Goal: Transaction & Acquisition: Purchase product/service

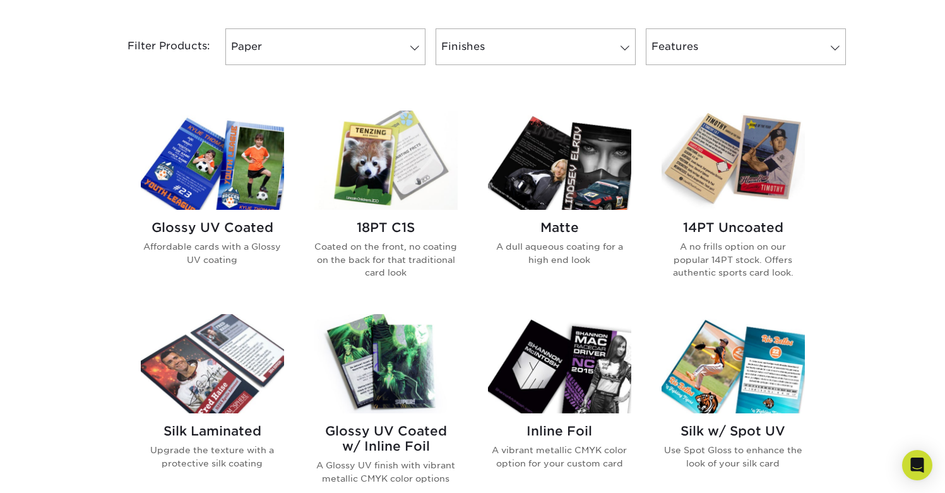
scroll to position [524, 0]
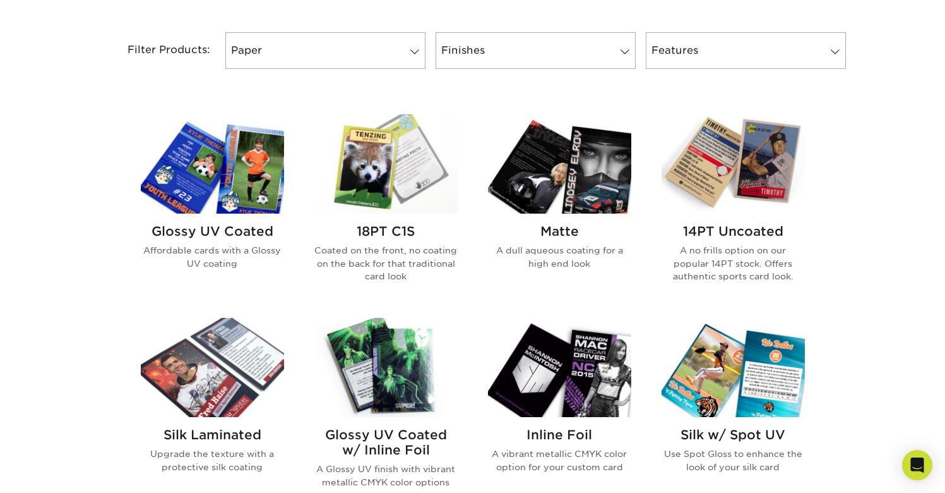
click at [377, 173] on img at bounding box center [385, 163] width 143 height 99
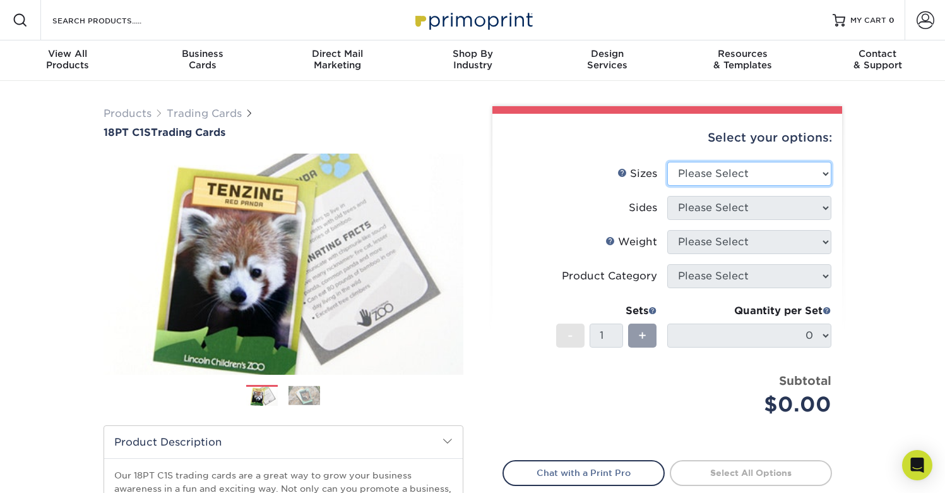
click at [729, 177] on select "Please Select 2.5" x 3.5"" at bounding box center [749, 174] width 164 height 24
select select "2.50x3.50"
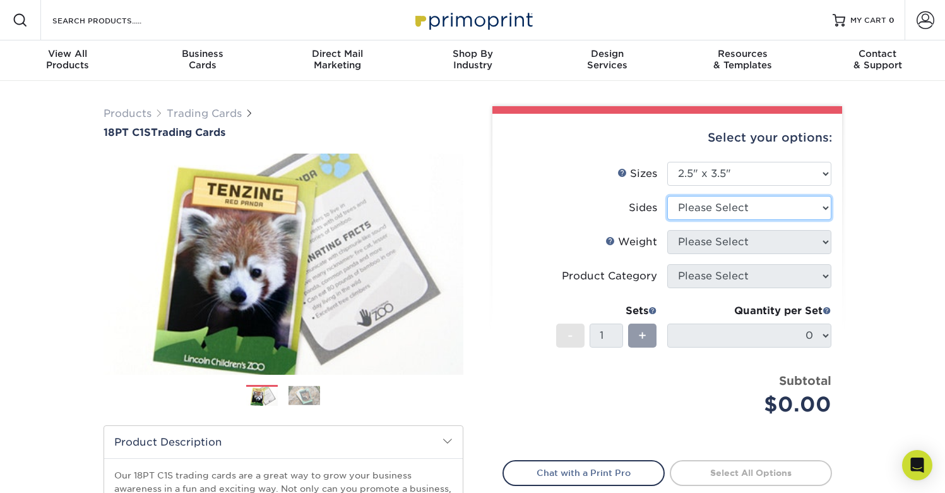
click at [724, 213] on select "Please Select Print Both Sides Print Front Only" at bounding box center [749, 208] width 164 height 24
select select "13abbda7-1d64-4f25-8bb2-c179b224825d"
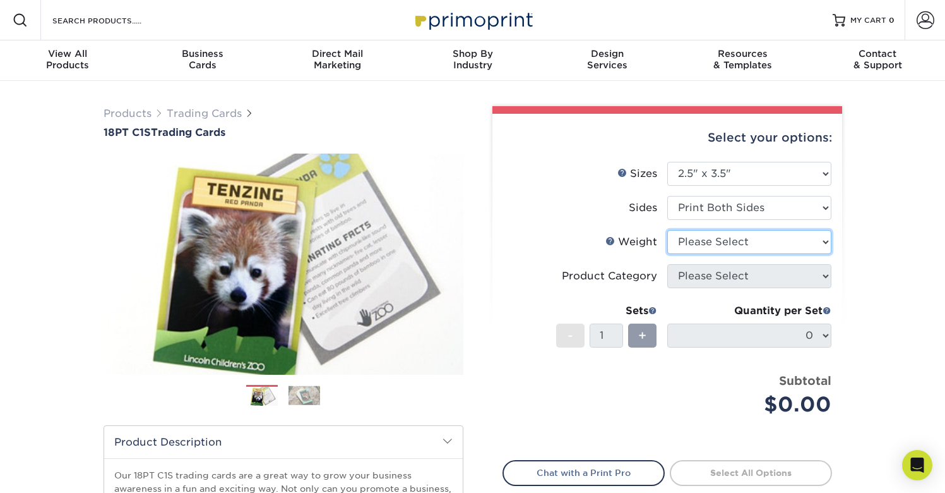
click at [731, 244] on select "Please Select 18PT C1S" at bounding box center [749, 242] width 164 height 24
select select "18PTC1S"
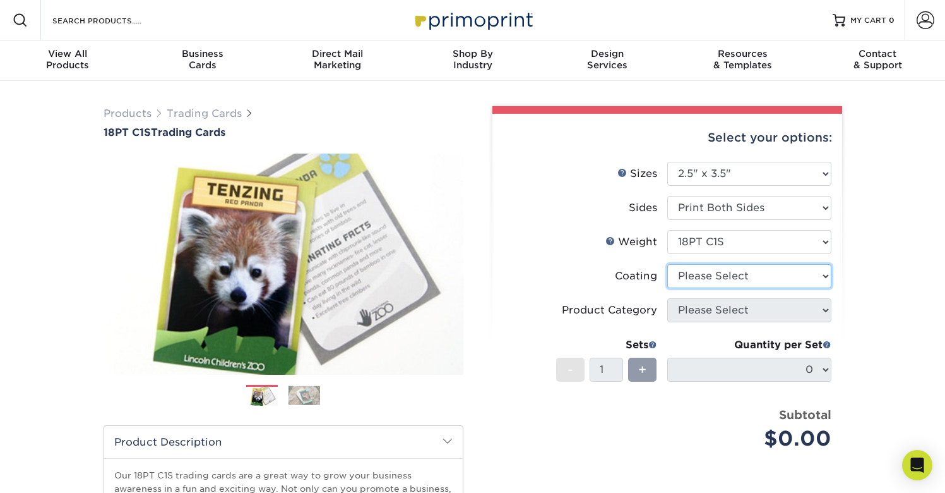
click at [739, 281] on select at bounding box center [749, 276] width 164 height 24
select select "1e8116af-acfc-44b1-83dc-8181aa338834"
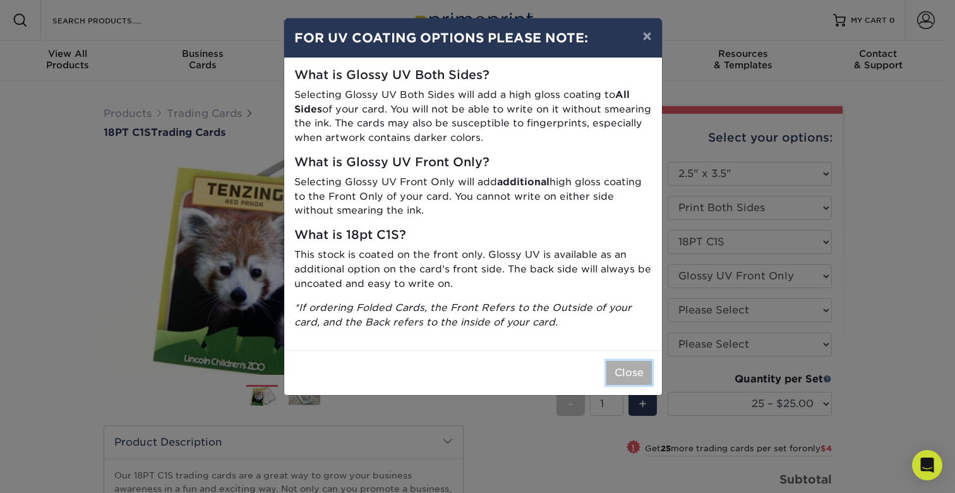
click at [626, 371] on button "Close" at bounding box center [628, 373] width 45 height 24
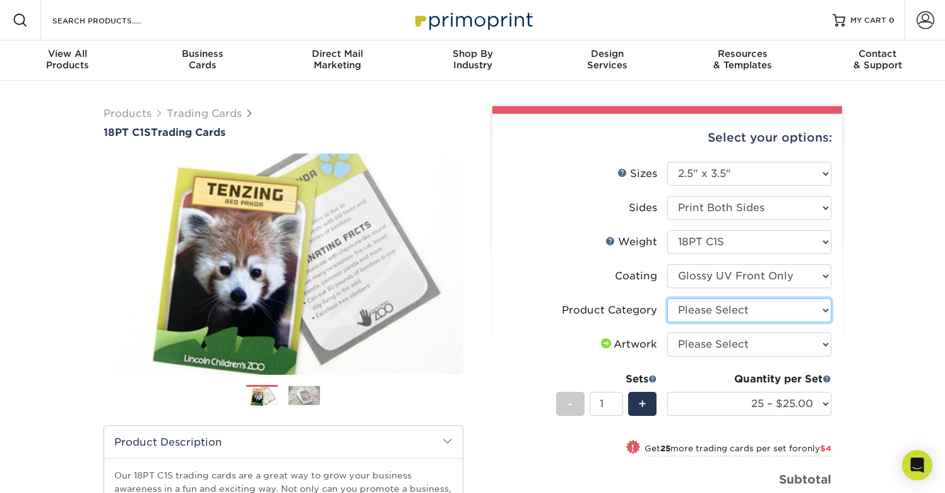
click at [806, 317] on select "Please Select Trading Cards" at bounding box center [749, 310] width 164 height 24
select select "c2f9bce9-36c2-409d-b101-c29d9d031e18"
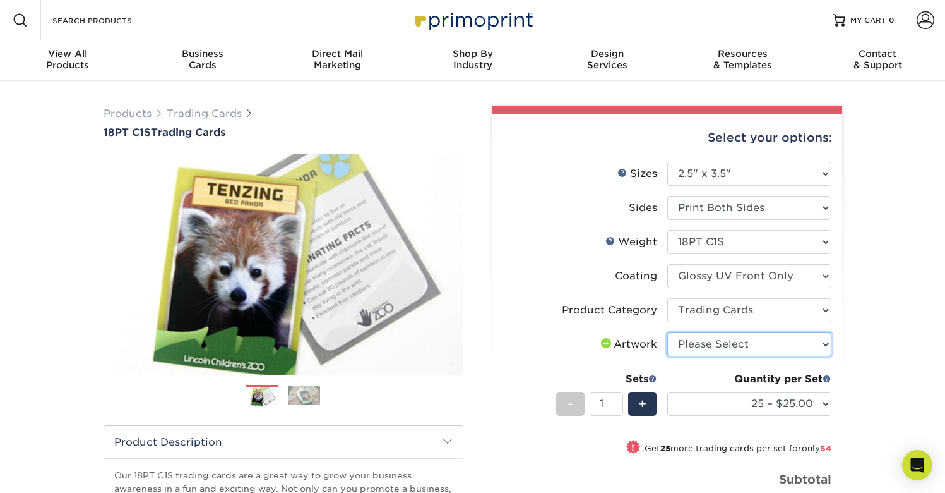
click at [789, 346] on select "Please Select I will upload files I need a design - $100" at bounding box center [749, 344] width 164 height 24
select select "upload"
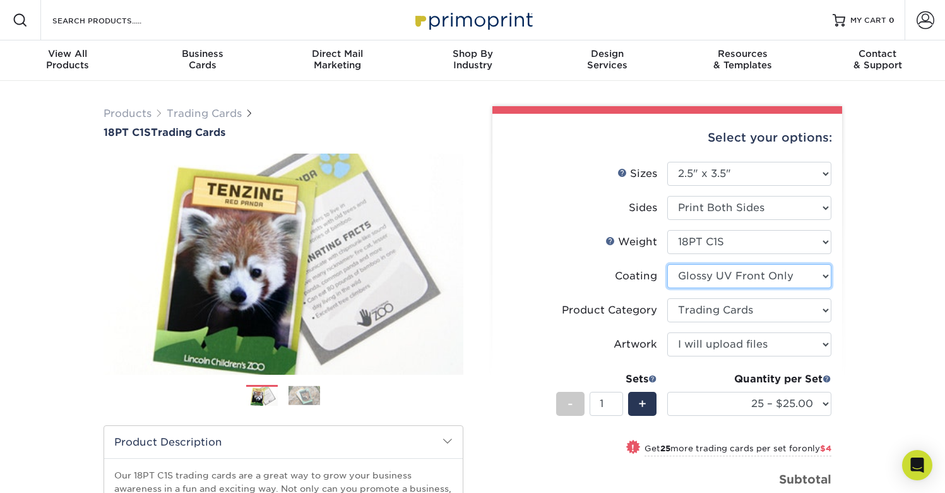
click at [774, 275] on select at bounding box center [749, 276] width 164 height 24
click at [311, 395] on img at bounding box center [305, 395] width 32 height 20
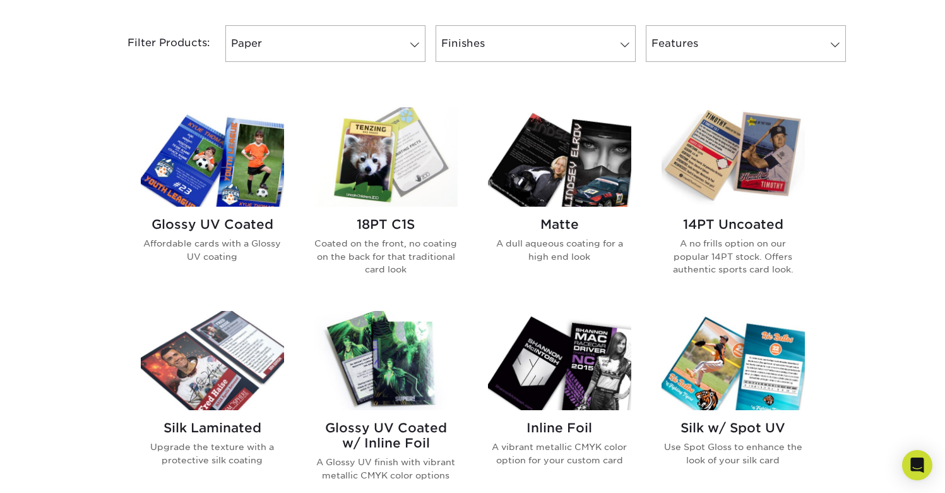
scroll to position [525, 0]
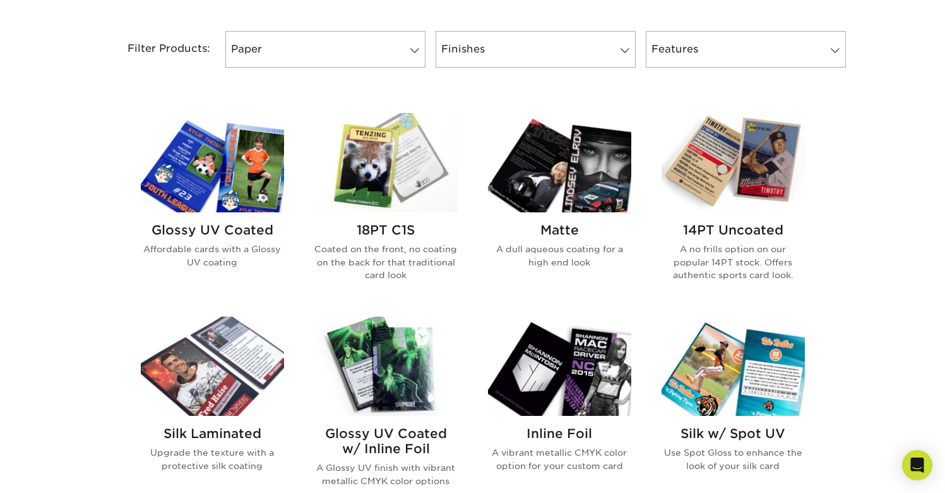
click at [755, 160] on img at bounding box center [733, 162] width 143 height 99
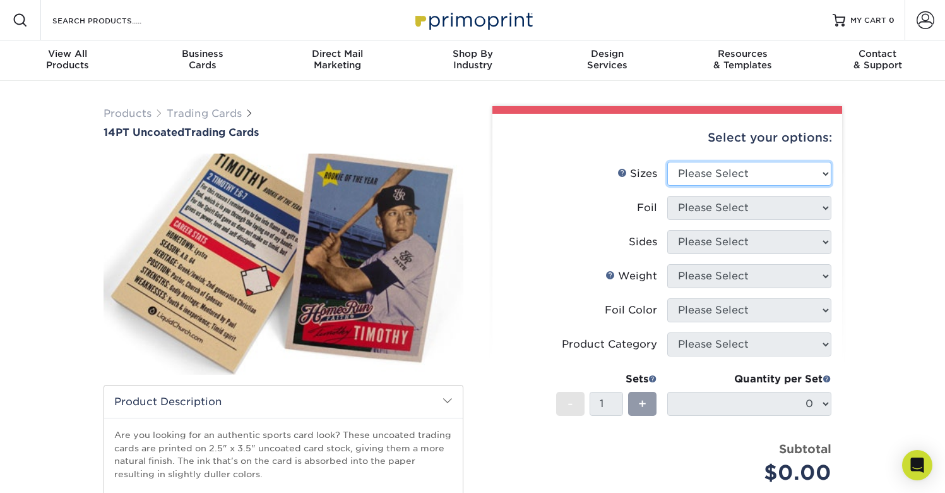
click at [749, 174] on select "Please Select 2.5" x 3.5"" at bounding box center [749, 174] width 164 height 24
select select "2.50x3.50"
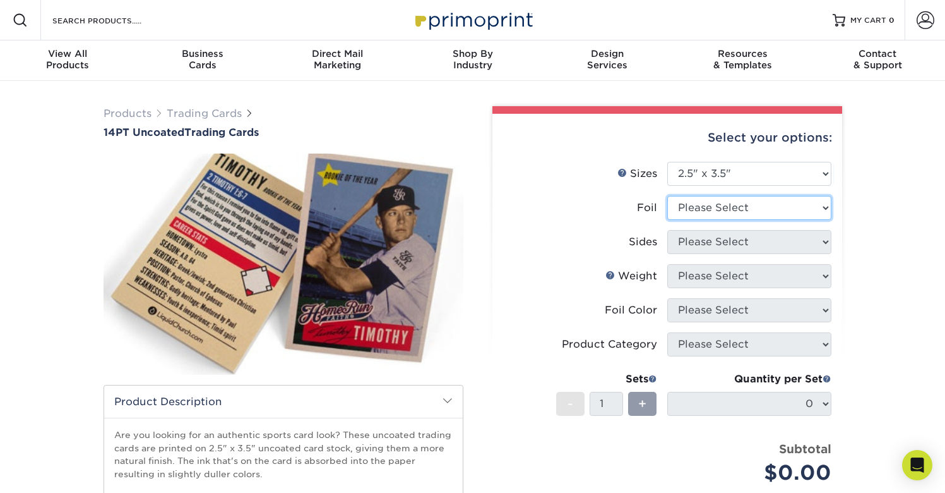
click at [724, 212] on select "Please Select Yes No" at bounding box center [749, 208] width 164 height 24
select select "0"
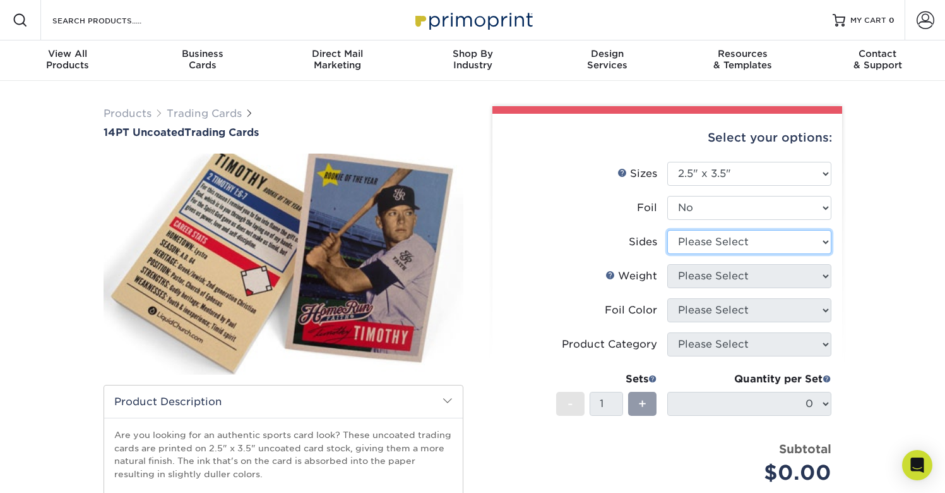
click at [760, 245] on select "Please Select Print Both Sides Print Front Only" at bounding box center [749, 242] width 164 height 24
select select "13abbda7-1d64-4f25-8bb2-c179b224825d"
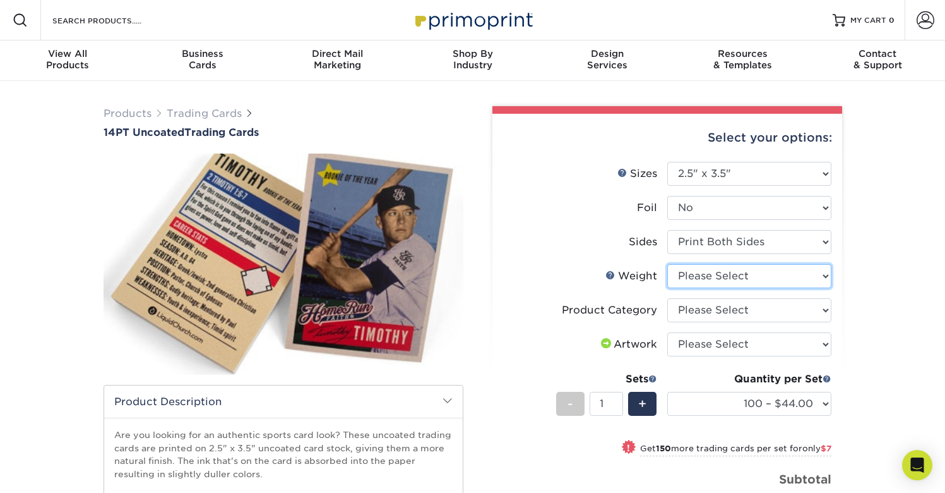
click at [753, 280] on select "Please Select 14PT Uncoated" at bounding box center [749, 276] width 164 height 24
select select "14PT Uncoated"
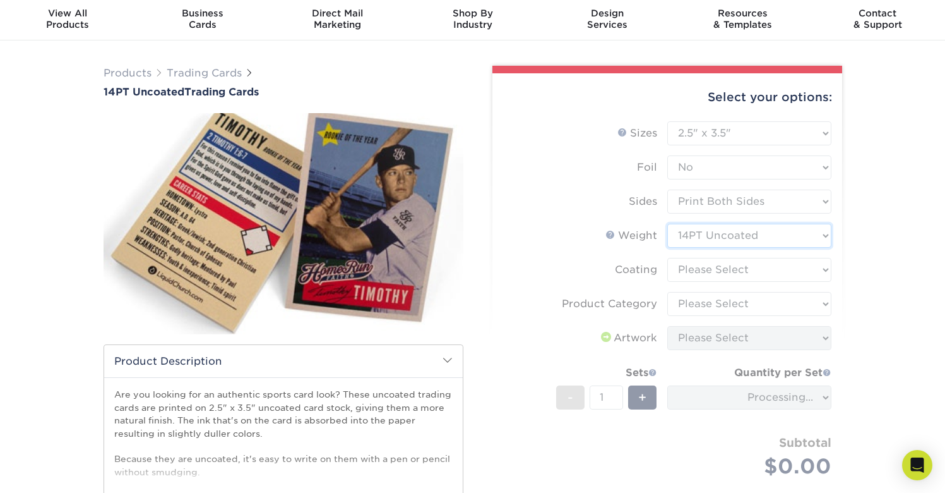
scroll to position [51, 0]
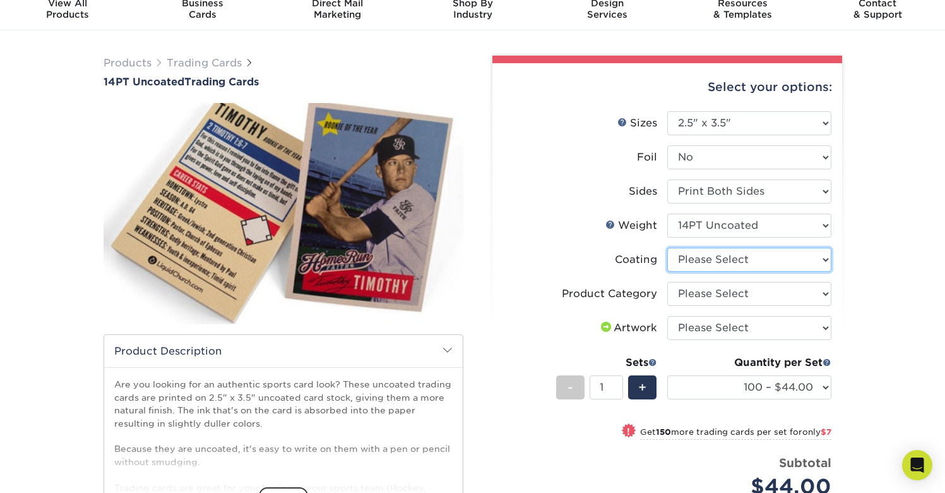
click at [762, 260] on select at bounding box center [749, 260] width 164 height 24
select select "3e7618de-abca-4bda-9f97-8b9129e913d8"
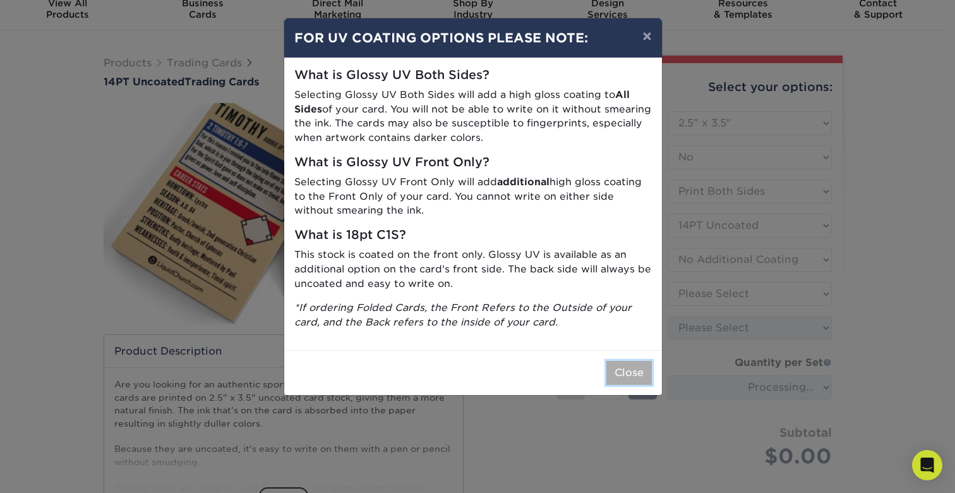
click at [633, 369] on button "Close" at bounding box center [628, 373] width 45 height 24
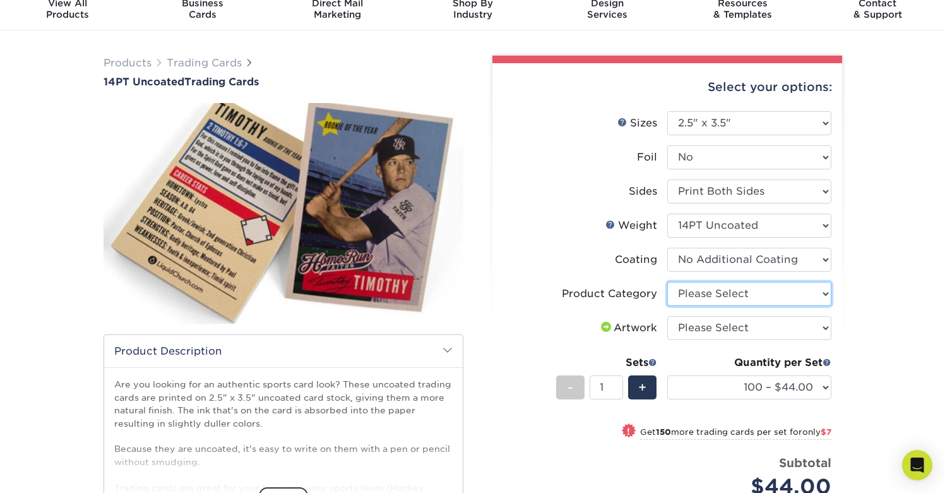
click at [735, 291] on select "Please Select Trading Cards" at bounding box center [749, 294] width 164 height 24
select select "c2f9bce9-36c2-409d-b101-c29d9d031e18"
click at [727, 328] on select "Please Select I will upload files I need a design - $100" at bounding box center [749, 328] width 164 height 24
select select "upload"
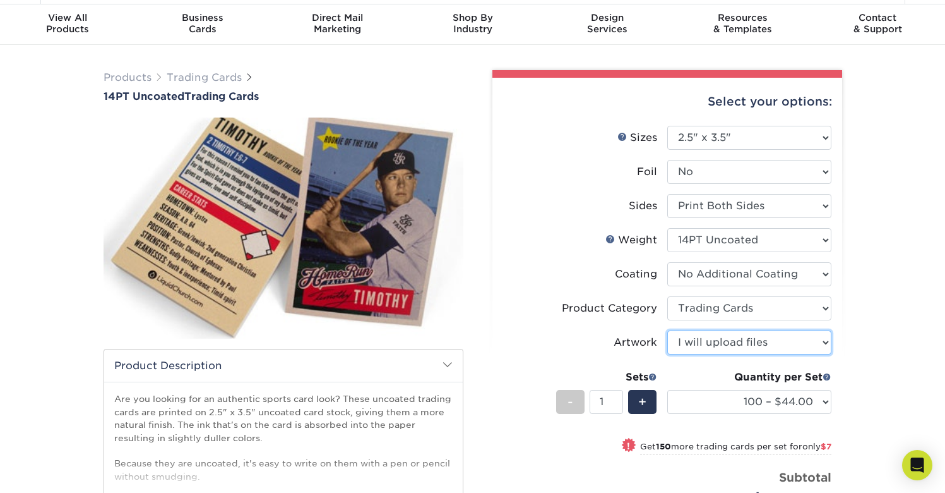
scroll to position [0, 0]
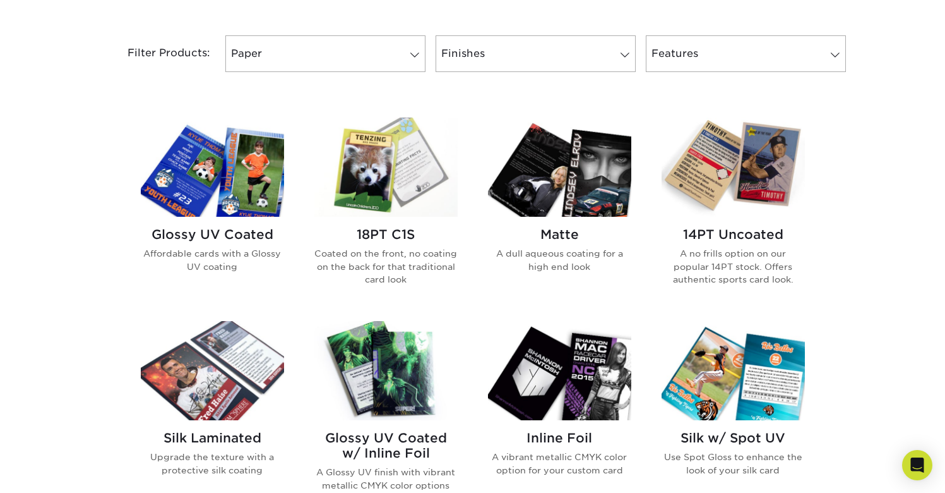
scroll to position [512, 0]
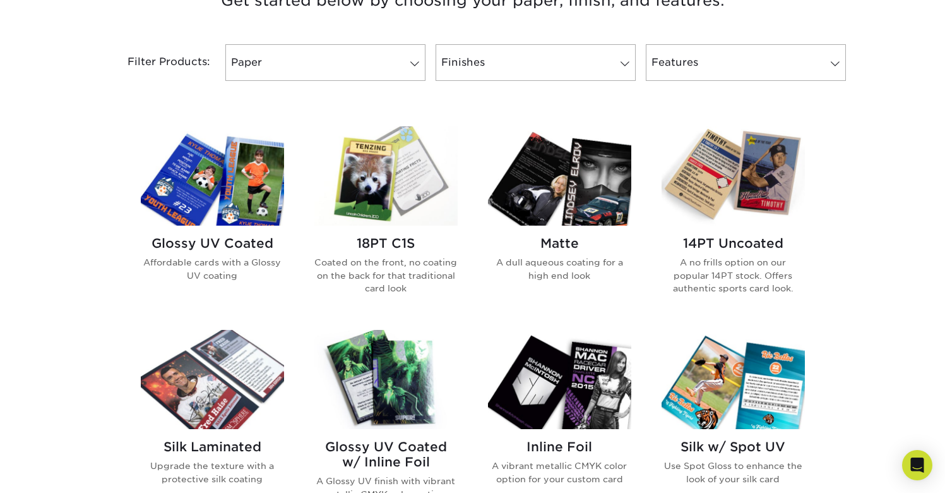
click at [241, 189] on img at bounding box center [212, 175] width 143 height 99
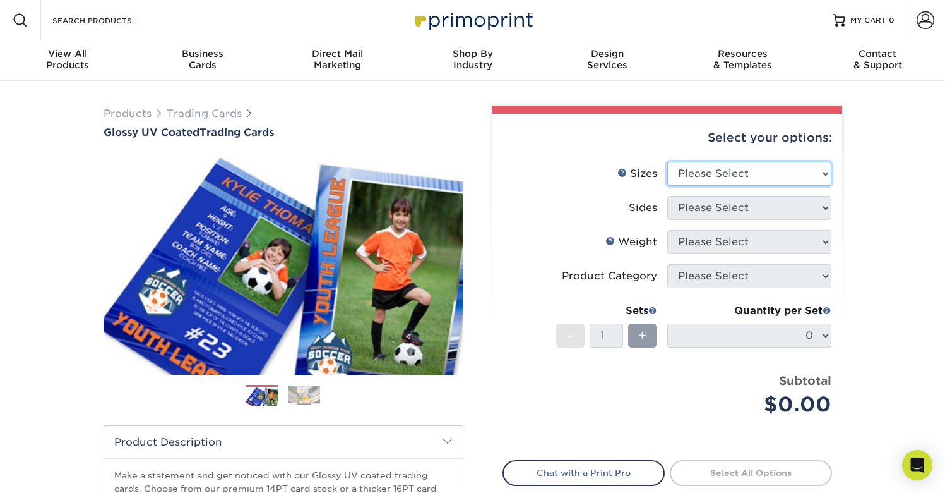
click at [799, 174] on select "Please Select 2.5" x 3.5"" at bounding box center [749, 174] width 164 height 24
select select "2.50x3.50"
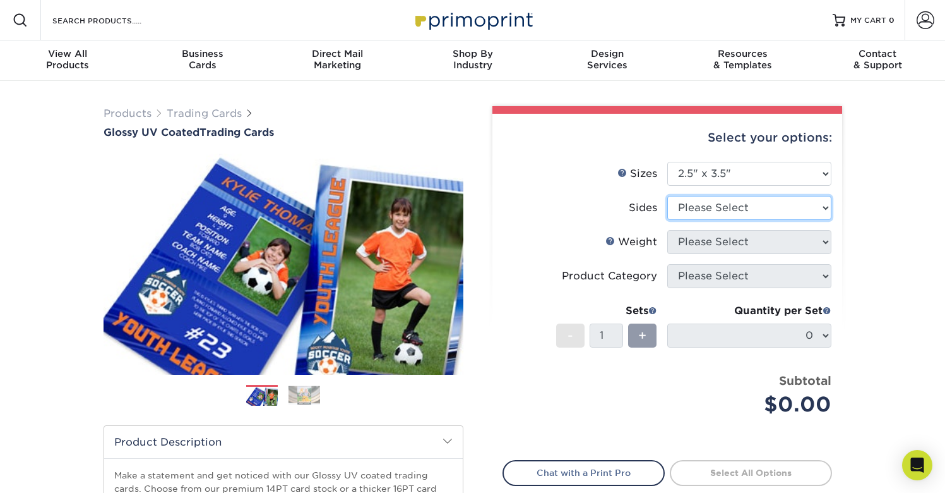
click at [774, 207] on select "Please Select Print Both Sides Print Front Only" at bounding box center [749, 208] width 164 height 24
select select "13abbda7-1d64-4f25-8bb2-c179b224825d"
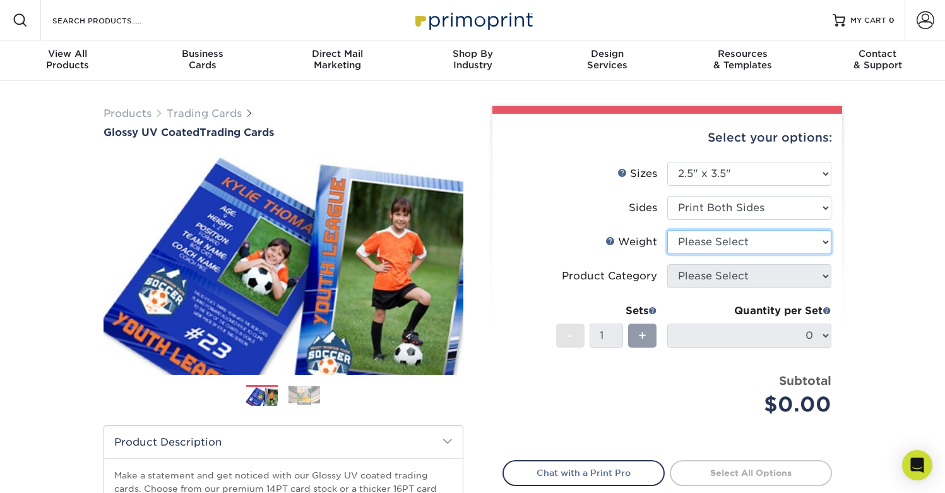
click at [750, 246] on select "Please Select 16PT 14PT 18PT C1S" at bounding box center [749, 242] width 164 height 24
select select "14PT"
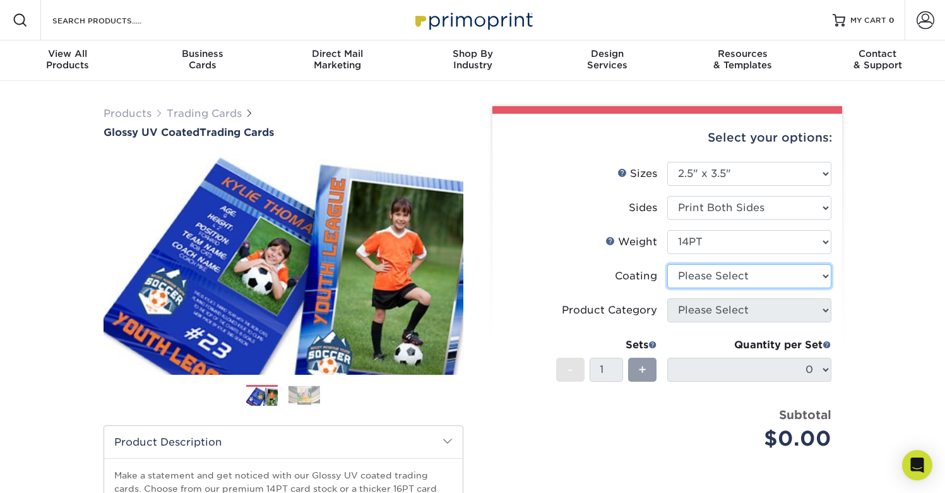
click at [756, 275] on select at bounding box center [749, 276] width 164 height 24
select select "1e8116af-acfc-44b1-83dc-8181aa338834"
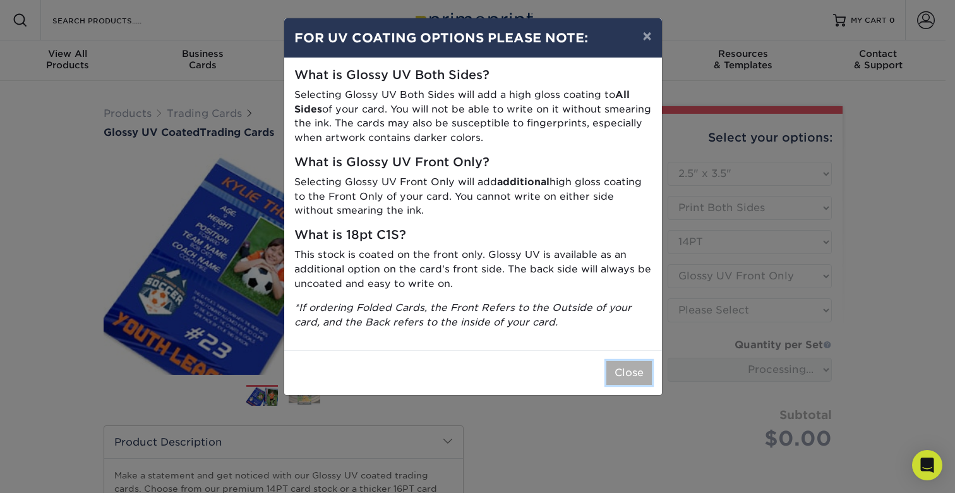
click at [625, 378] on button "Close" at bounding box center [628, 373] width 45 height 24
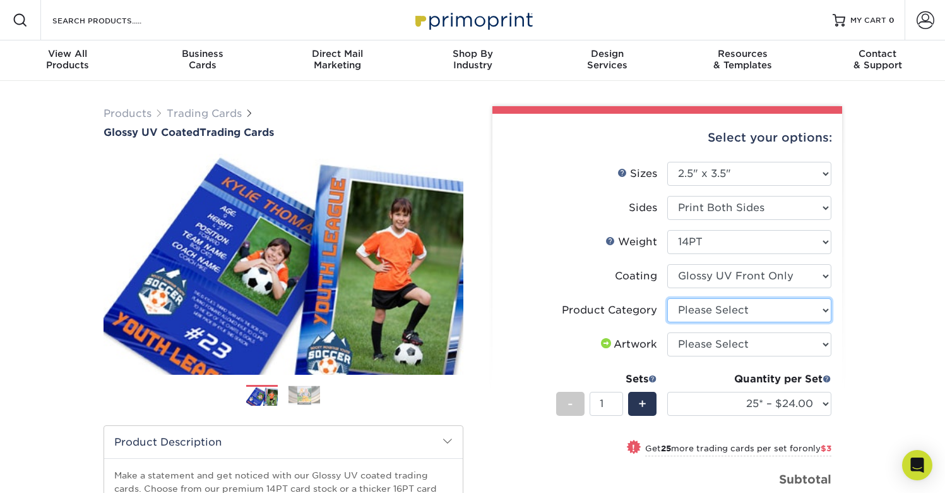
click at [744, 311] on select "Please Select Trading Cards" at bounding box center [749, 310] width 164 height 24
select select "c2f9bce9-36c2-409d-b101-c29d9d031e18"
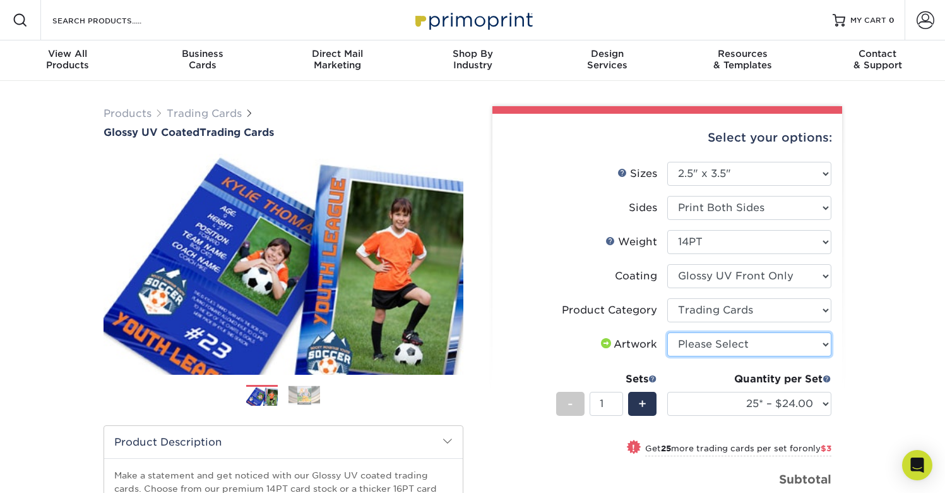
click at [731, 347] on select "Please Select I will upload files I need a design - $100" at bounding box center [749, 344] width 164 height 24
select select "upload"
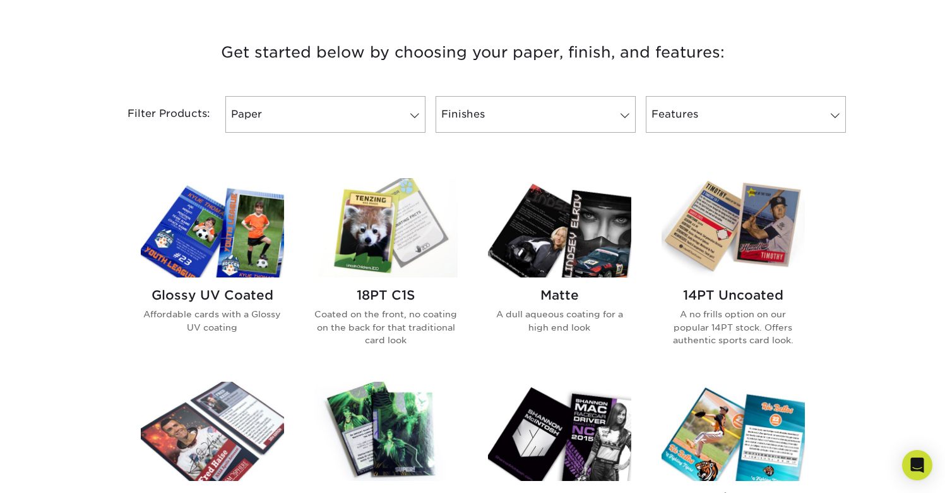
scroll to position [470, 0]
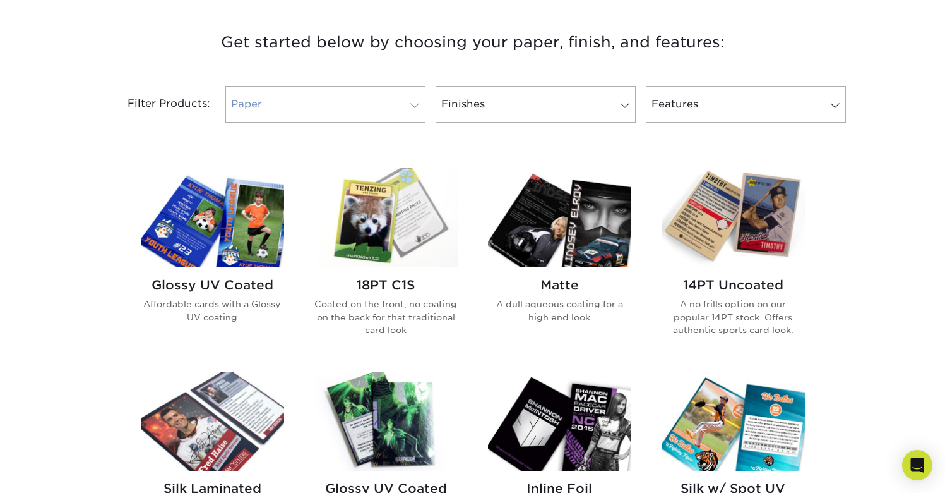
click at [410, 111] on link "Paper" at bounding box center [325, 104] width 200 height 37
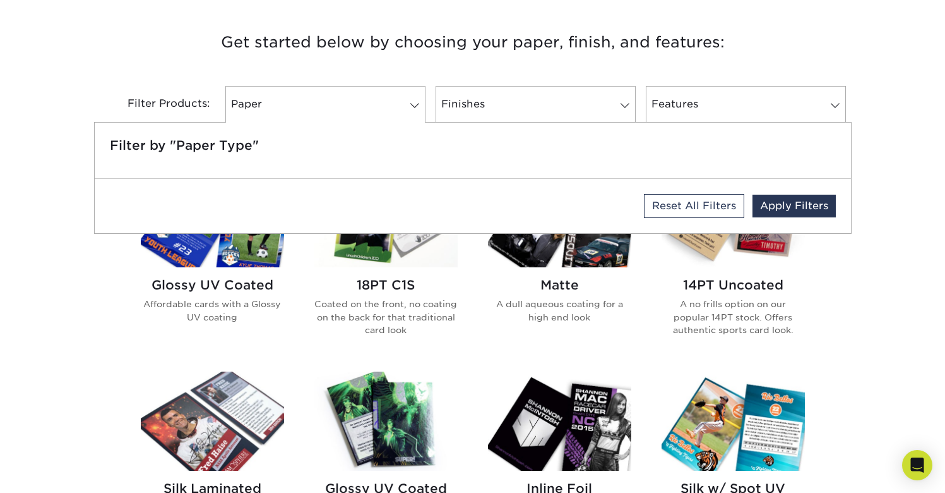
click at [482, 68] on h3 "Get started below by choosing your paper, finish, and features:" at bounding box center [473, 42] width 739 height 57
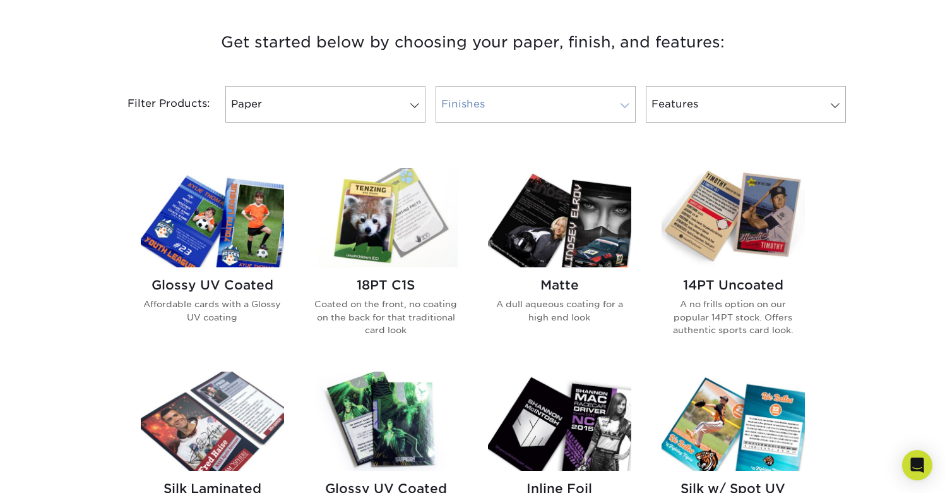
click at [496, 101] on link "Finishes" at bounding box center [536, 104] width 200 height 37
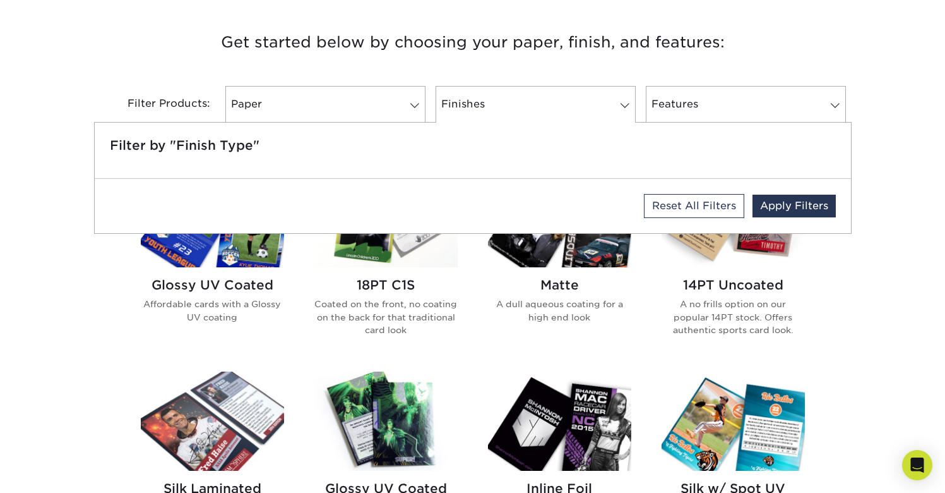
click at [496, 65] on h3 "Get started below by choosing your paper, finish, and features:" at bounding box center [473, 42] width 739 height 57
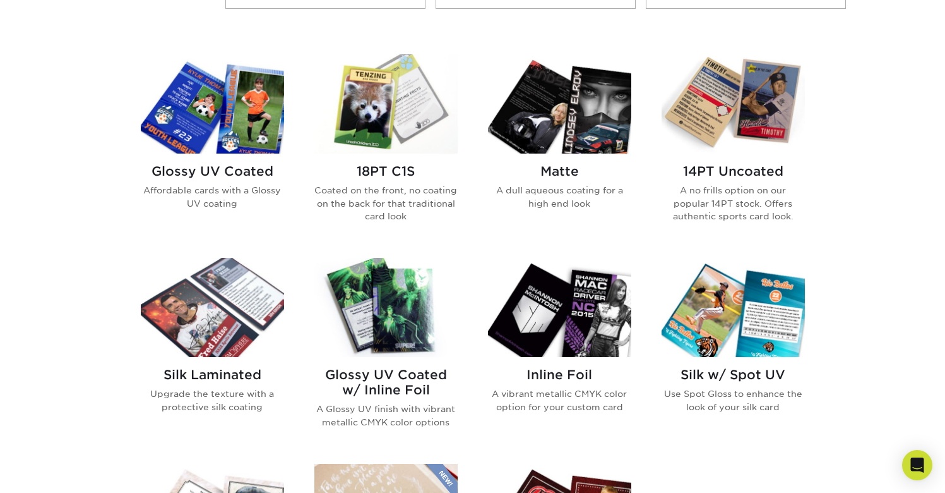
scroll to position [583, 0]
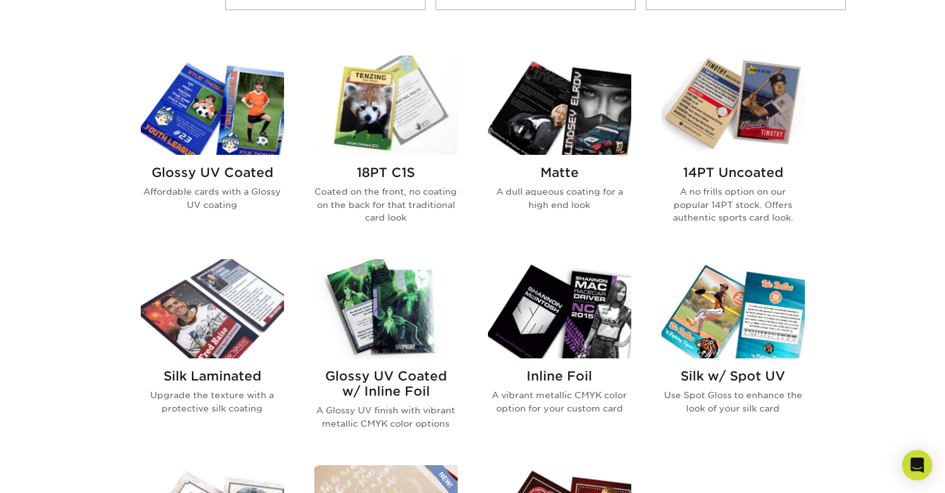
click at [374, 123] on img at bounding box center [385, 105] width 143 height 99
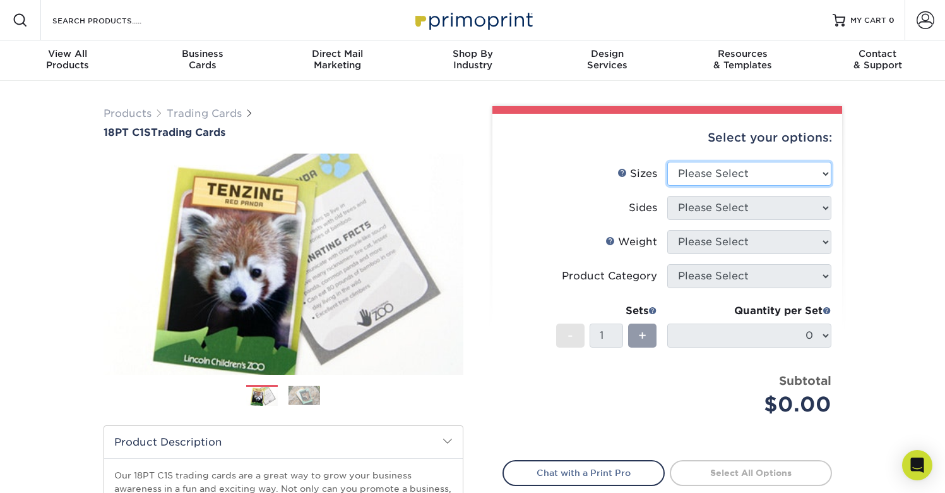
click at [759, 179] on select "Please Select 2.5" x 3.5"" at bounding box center [749, 174] width 164 height 24
select select "2.50x3.50"
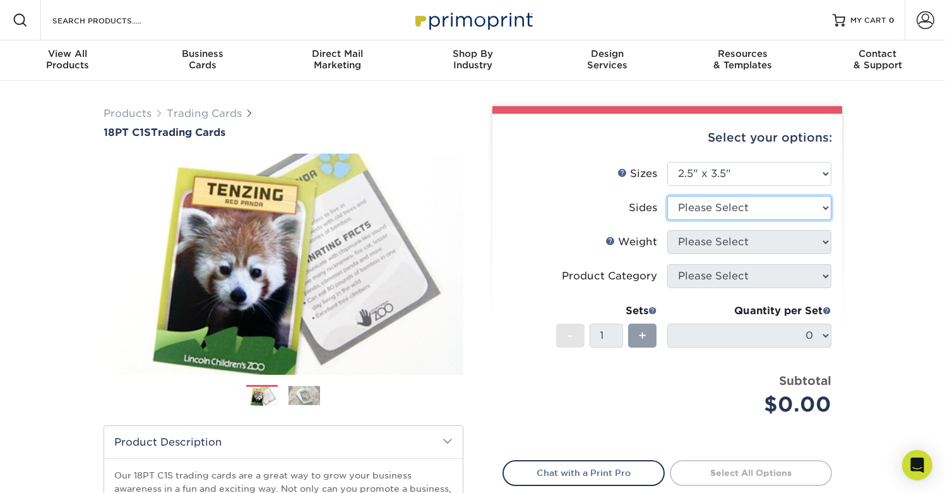
click at [746, 210] on select "Please Select Print Both Sides Print Front Only" at bounding box center [749, 208] width 164 height 24
select select "13abbda7-1d64-4f25-8bb2-c179b224825d"
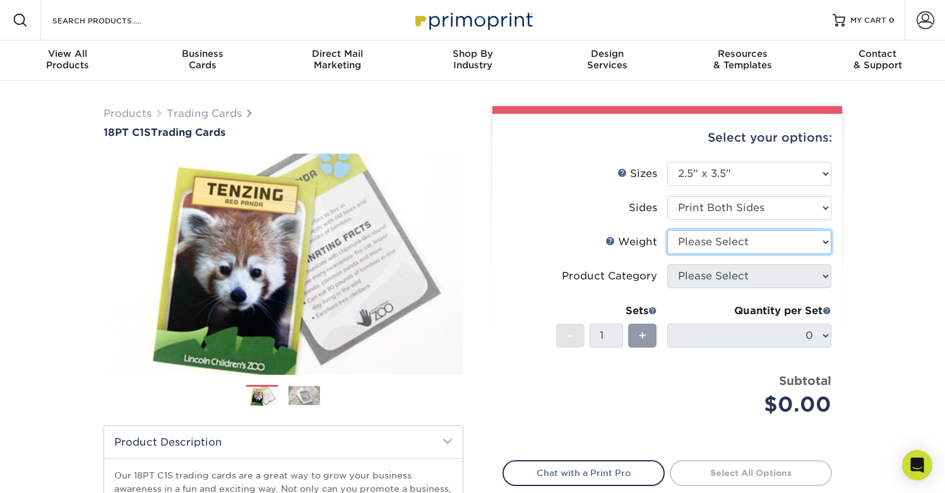
click at [729, 244] on select "Please Select 18PT C1S" at bounding box center [749, 242] width 164 height 24
select select "18PTC1S"
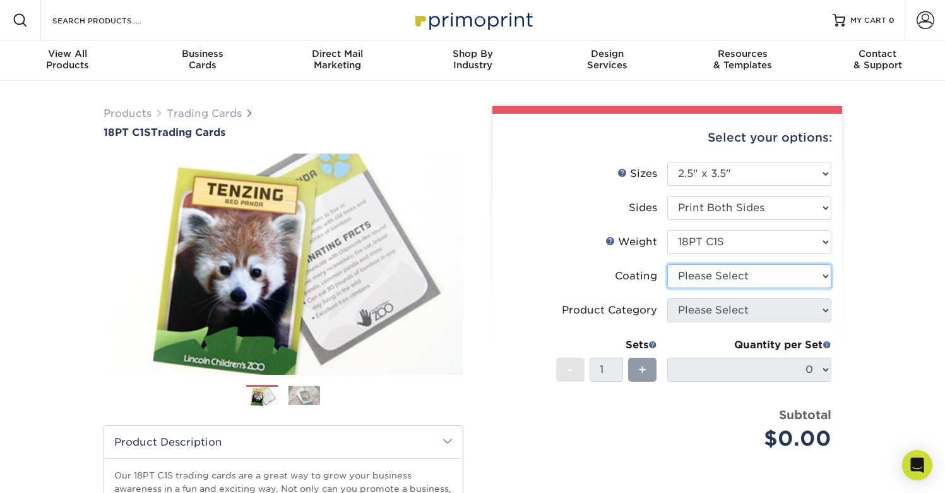
click at [734, 280] on select at bounding box center [749, 276] width 164 height 24
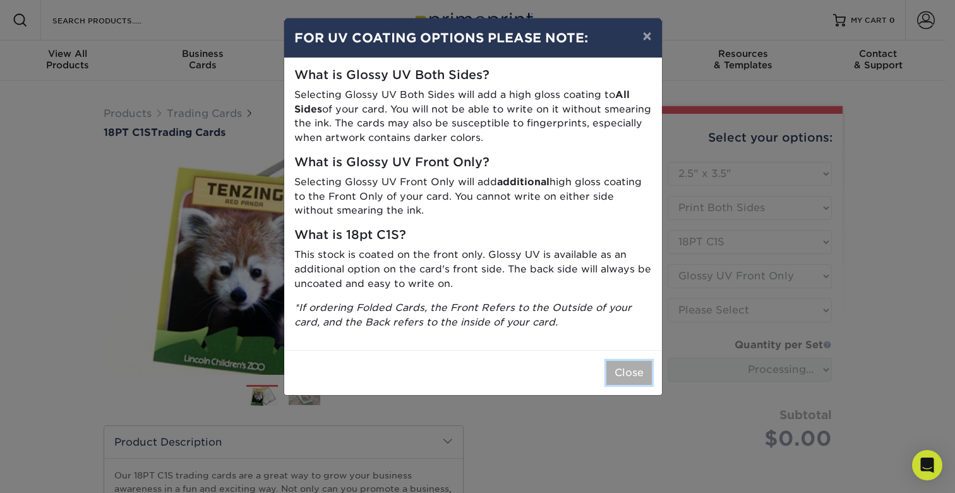
click at [624, 368] on button "Close" at bounding box center [628, 373] width 45 height 24
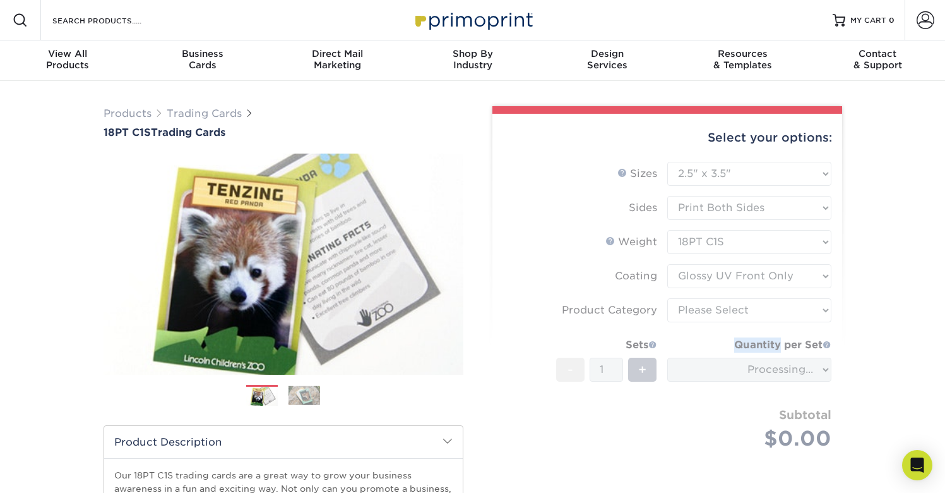
click at [624, 368] on form "Sizes Help Sizes Please Select 2.5" x 3.5" Sides Please Select 18PT C1S" at bounding box center [668, 321] width 330 height 318
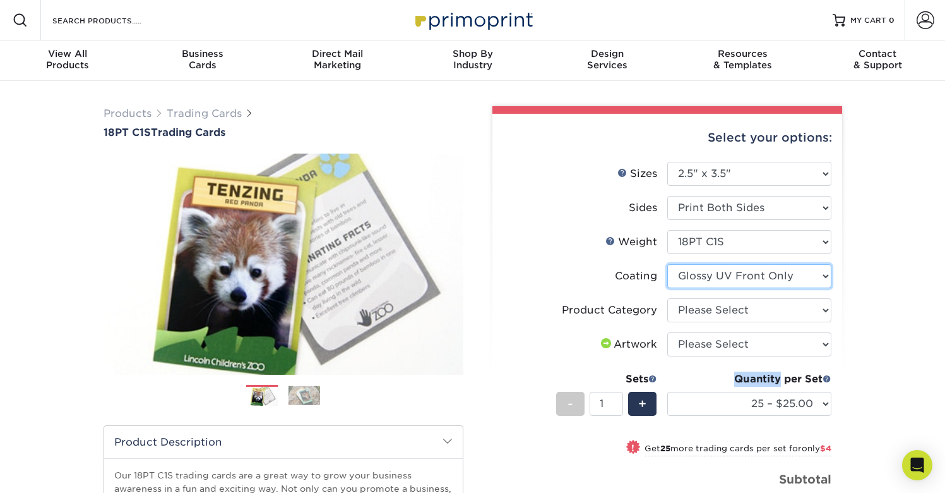
click at [806, 278] on select at bounding box center [749, 276] width 164 height 24
select select "3e7618de-abca-4bda-9f97-8b9129e913d8"
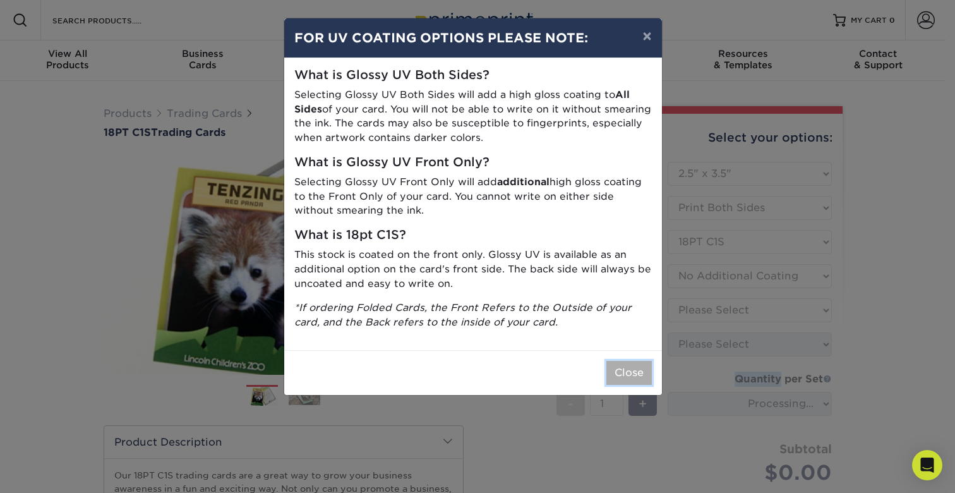
click at [634, 374] on button "Close" at bounding box center [628, 373] width 45 height 24
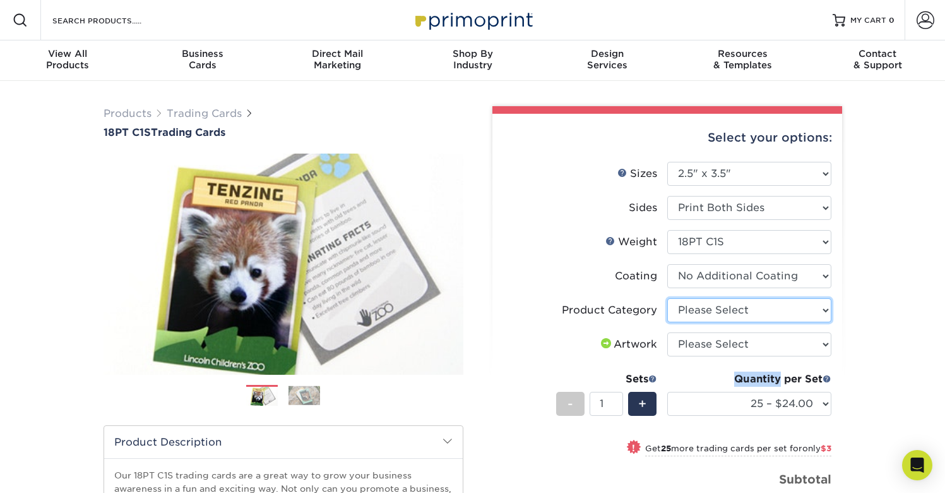
click at [804, 316] on select "Please Select Trading Cards" at bounding box center [749, 310] width 164 height 24
select select "c2f9bce9-36c2-409d-b101-c29d9d031e18"
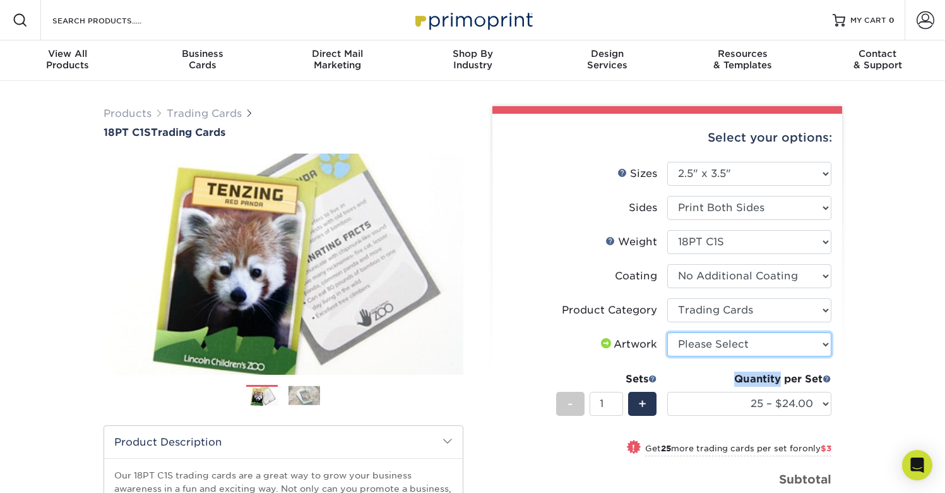
click at [792, 342] on select "Please Select I will upload files I need a design - $100" at bounding box center [749, 344] width 164 height 24
select select "upload"
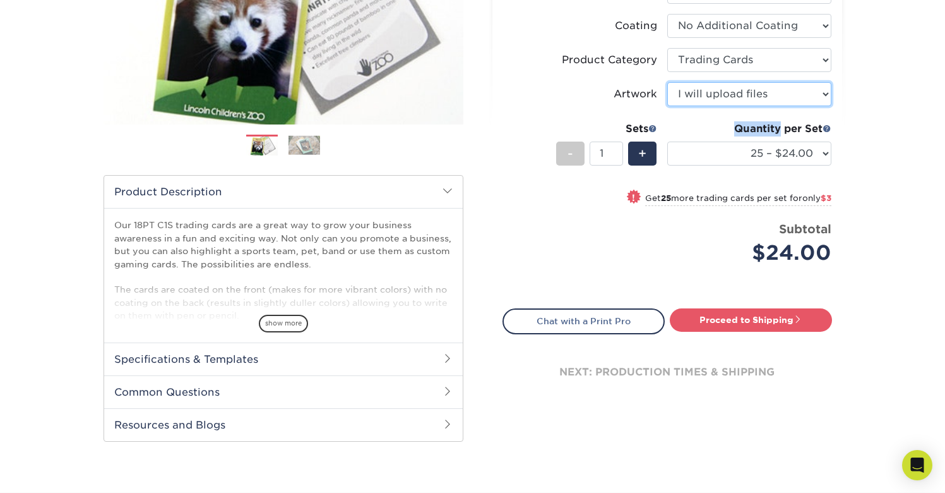
scroll to position [251, 0]
click at [419, 362] on h2 "Specifications & Templates" at bounding box center [283, 358] width 359 height 33
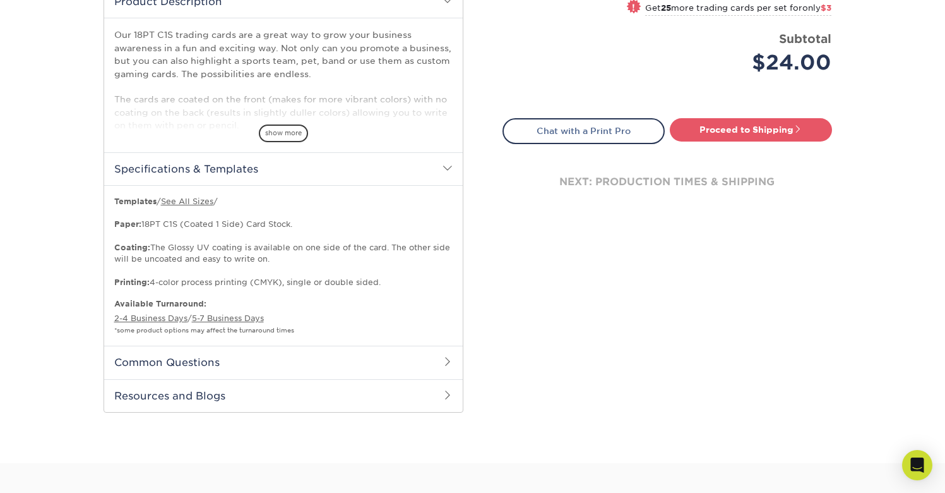
scroll to position [443, 0]
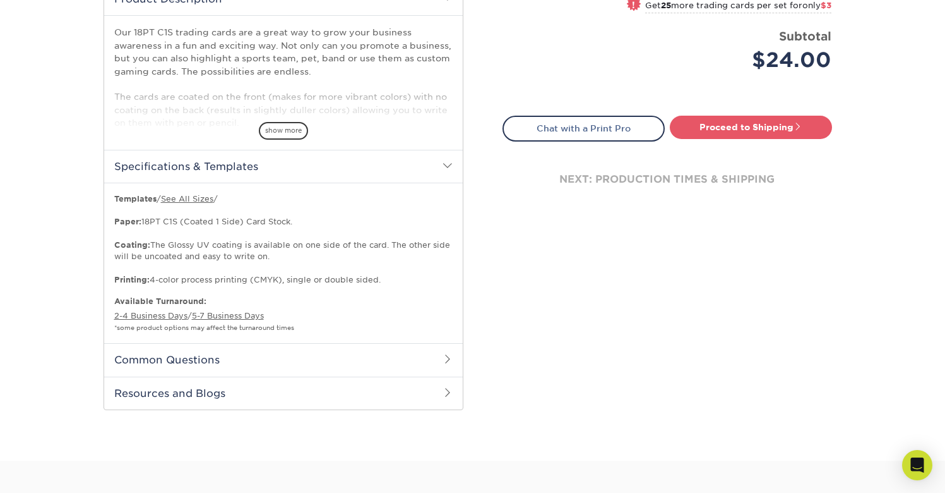
click at [266, 390] on h2 "Resources and Blogs" at bounding box center [283, 392] width 359 height 33
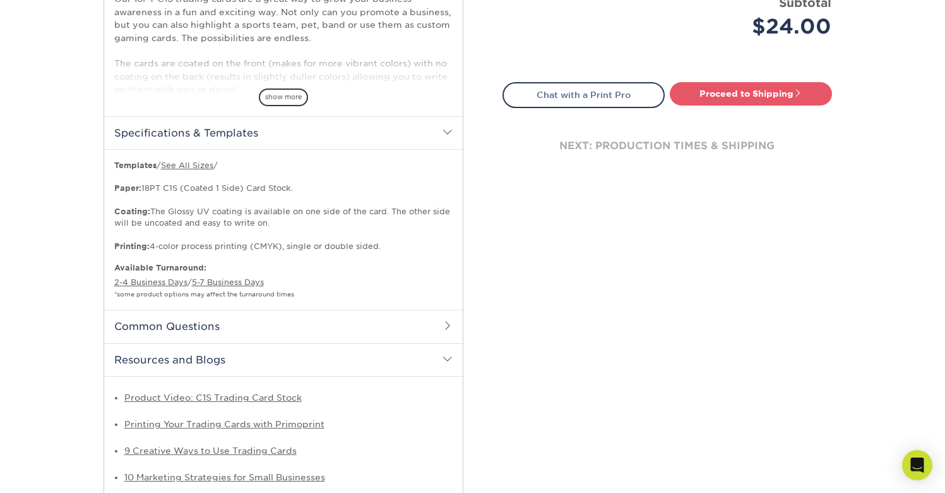
scroll to position [475, 0]
click at [307, 329] on h2 "Common Questions" at bounding box center [283, 326] width 359 height 33
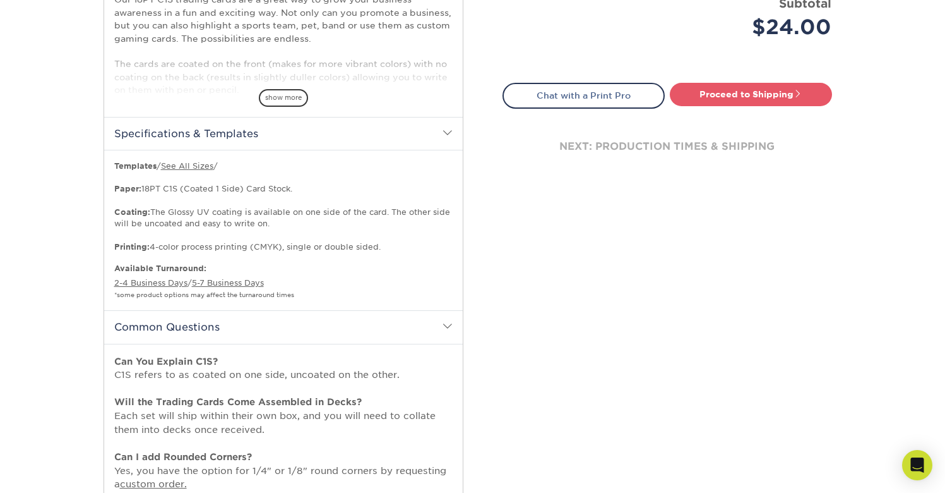
scroll to position [456, 0]
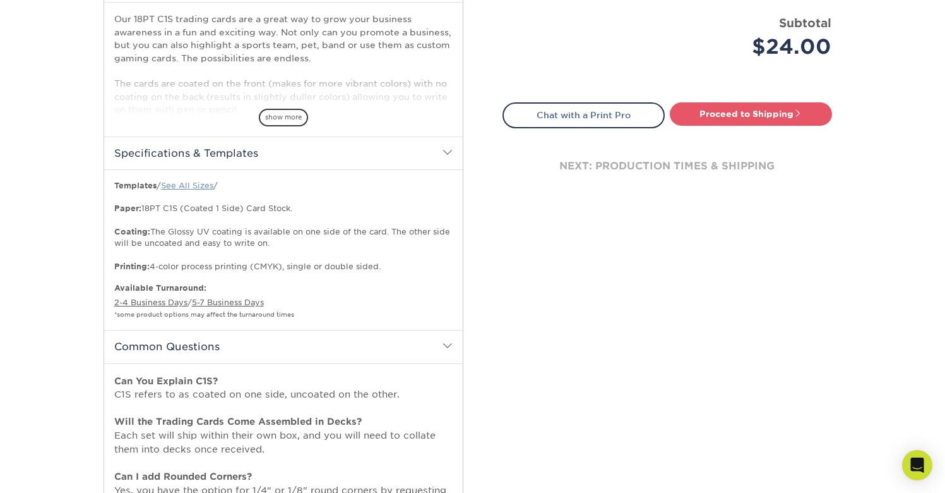
click at [205, 186] on link "See All Sizes" at bounding box center [187, 185] width 52 height 9
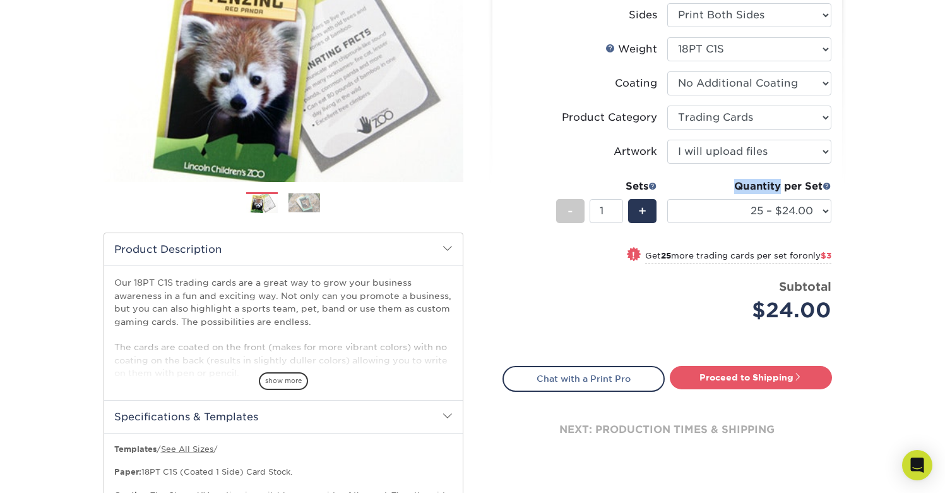
scroll to position [192, 0]
click at [640, 210] on span "+" at bounding box center [642, 211] width 8 height 19
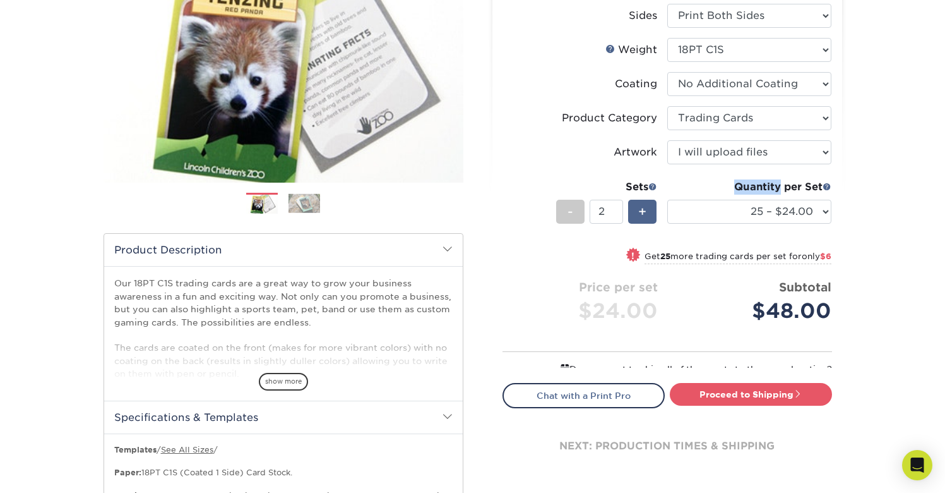
click at [640, 210] on span "+" at bounding box center [642, 211] width 8 height 19
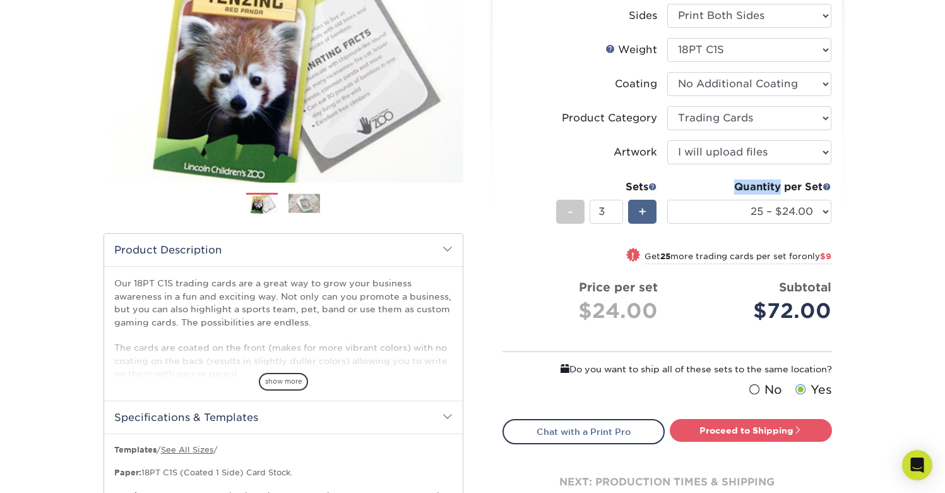
click at [640, 210] on span "+" at bounding box center [642, 211] width 8 height 19
type input "6"
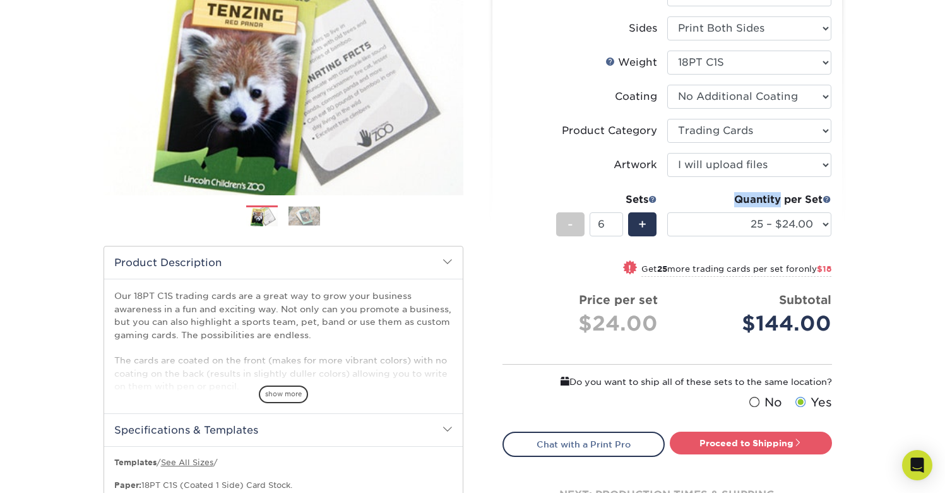
scroll to position [178, 0]
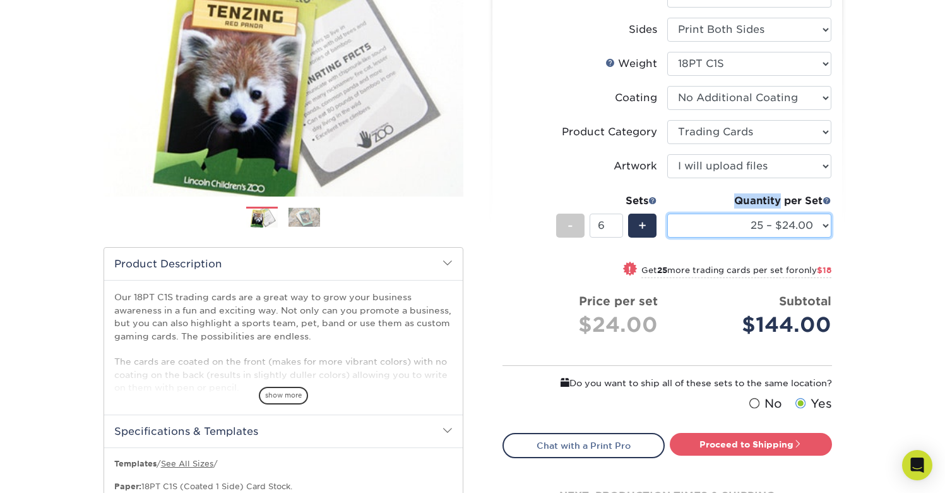
click at [819, 230] on select "25 – $24.00 50 – $27.00 75 – $35.00 100 – $39.00 250 – $45.00 500 – $55.00 1000…" at bounding box center [749, 225] width 164 height 24
select select "50 – $27.00"
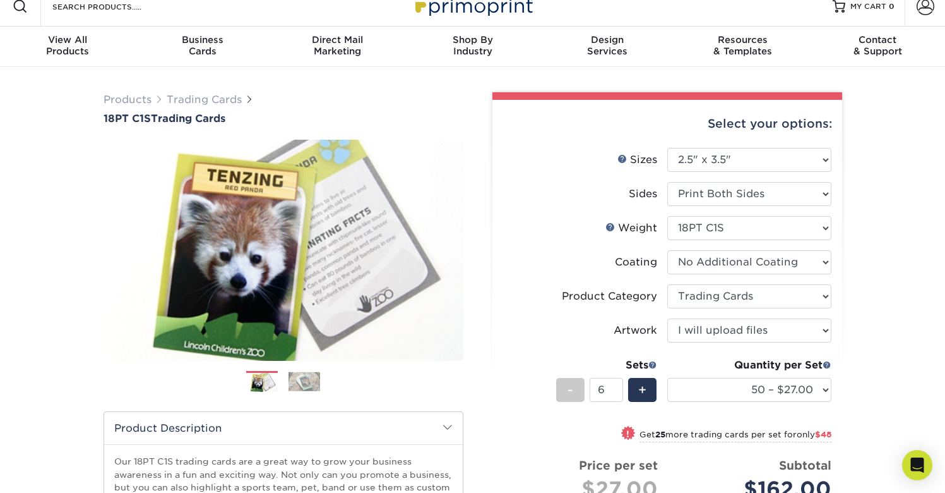
scroll to position [0, 0]
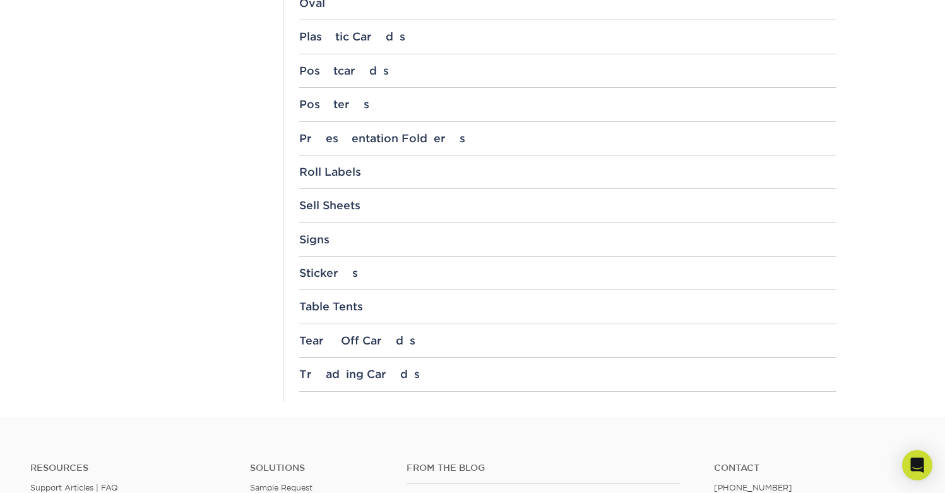
scroll to position [1325, 0]
click at [352, 376] on div "Trading Cards" at bounding box center [567, 372] width 537 height 13
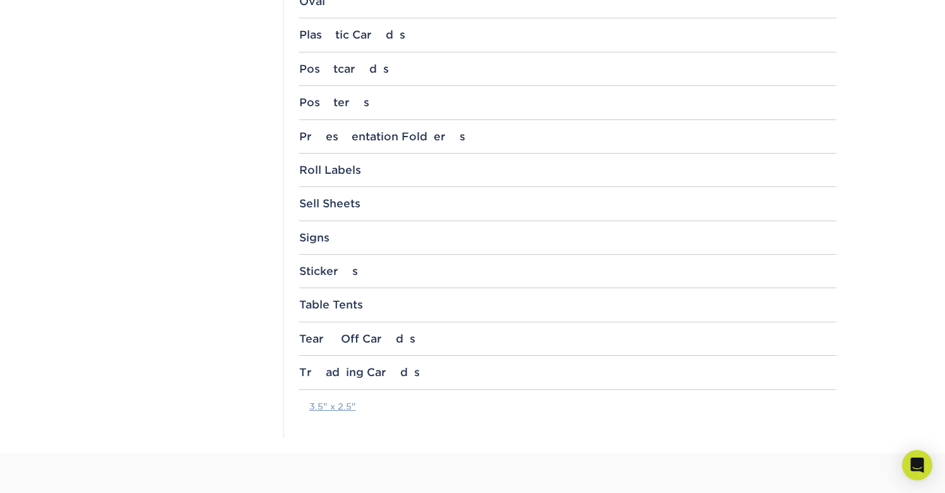
click at [337, 406] on link "3.5" x 2.5"" at bounding box center [332, 406] width 47 height 10
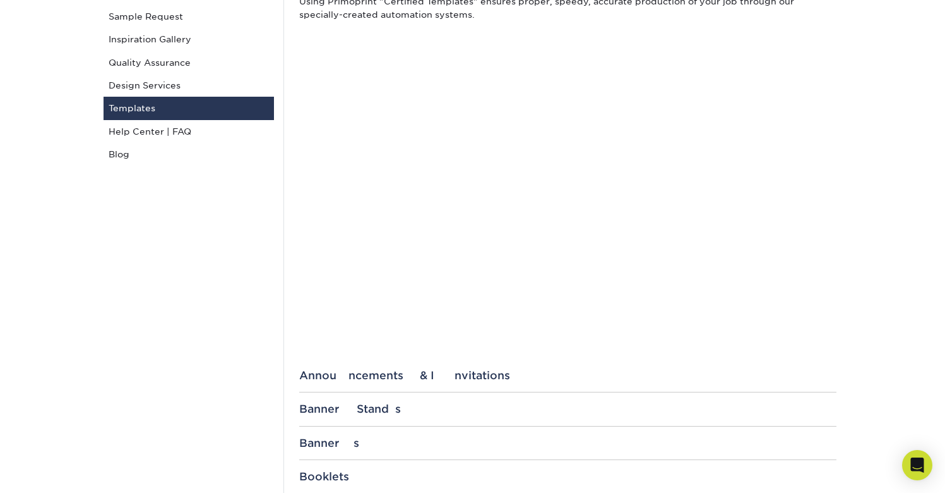
scroll to position [0, 0]
